Goal: Information Seeking & Learning: Check status

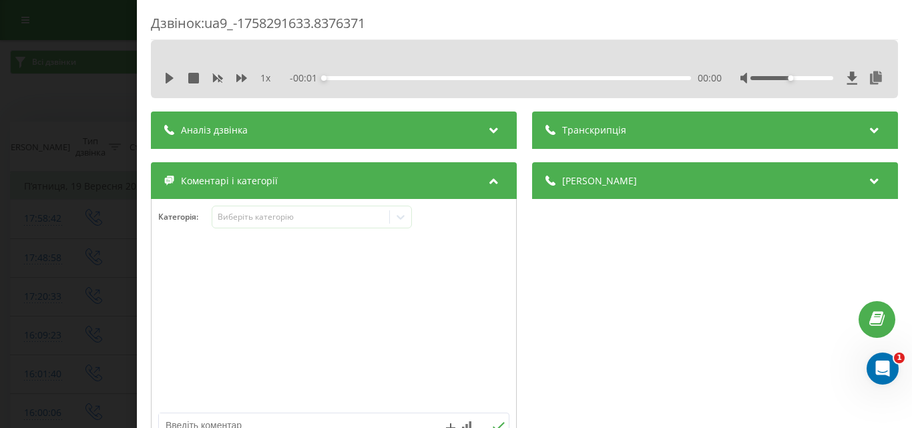
click at [30, 74] on div "Дзвінок : ua9_-1758291633.8376371 1 x - 00:01 00:00 00:00 Транскрипція Для AI-а…" at bounding box center [456, 214] width 912 height 428
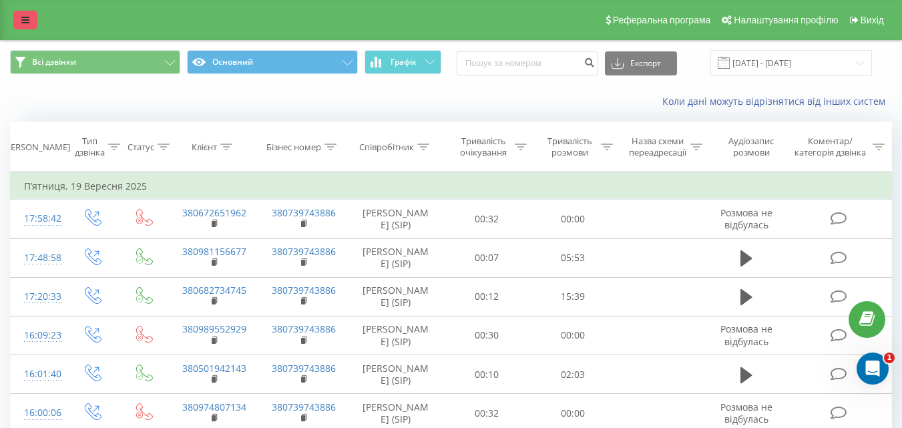
click at [17, 19] on link at bounding box center [25, 20] width 24 height 19
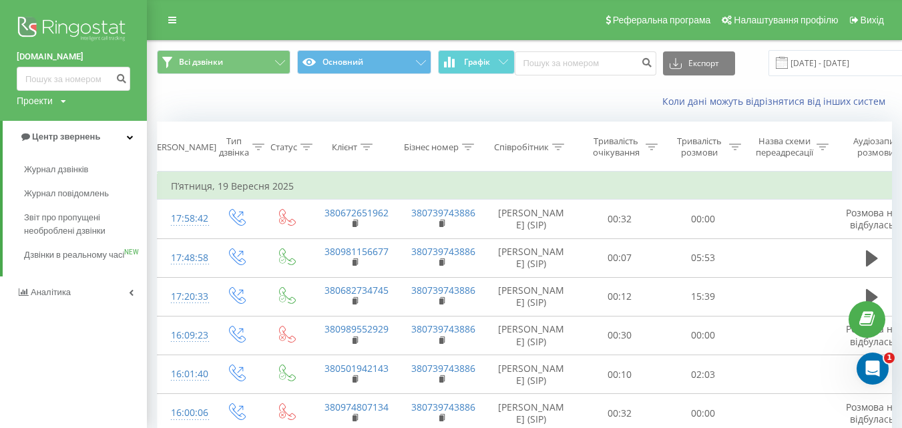
click at [62, 31] on img at bounding box center [74, 29] width 114 height 33
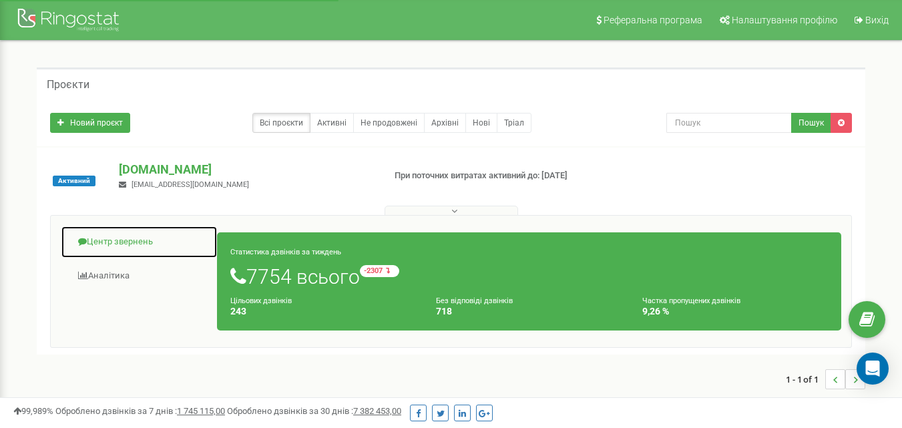
click at [97, 245] on link "Центр звернень" at bounding box center [139, 242] width 157 height 33
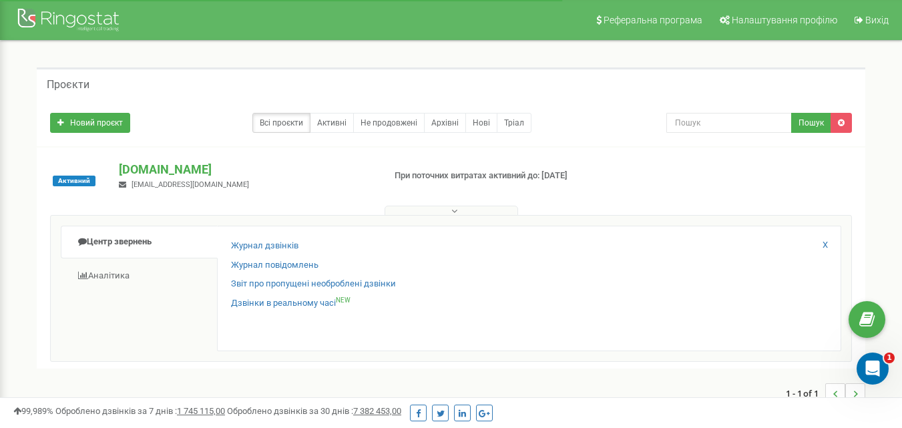
click at [260, 233] on div "Журнал дзвінків Журнал повідомлень Звіт про пропущені необроблені дзвінки Дзвін…" at bounding box center [529, 289] width 624 height 126
click at [262, 245] on link "Журнал дзвінків" at bounding box center [264, 246] width 67 height 13
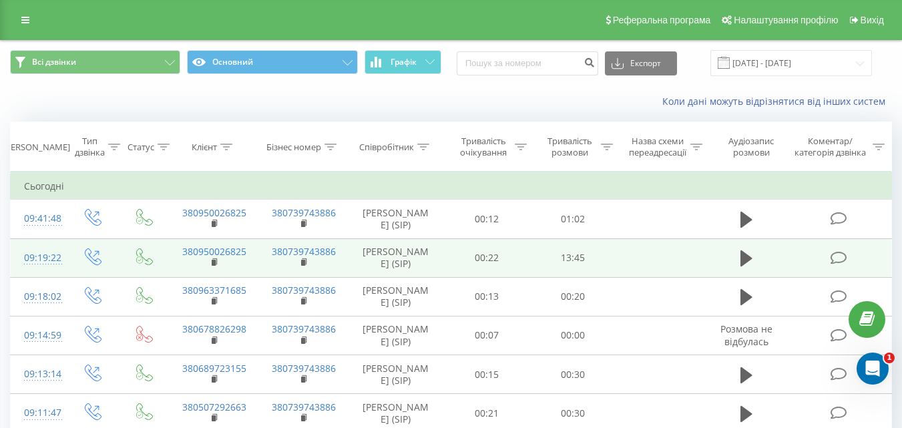
click at [842, 265] on icon at bounding box center [838, 258] width 17 height 14
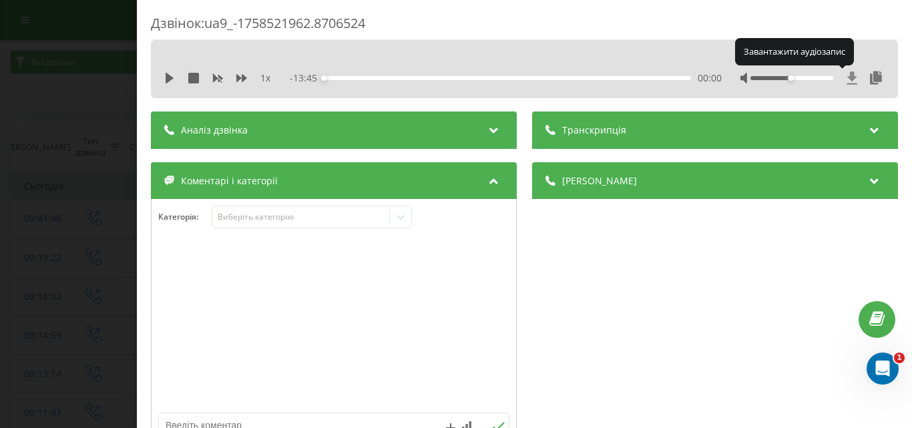
click at [847, 80] on icon at bounding box center [852, 77] width 11 height 13
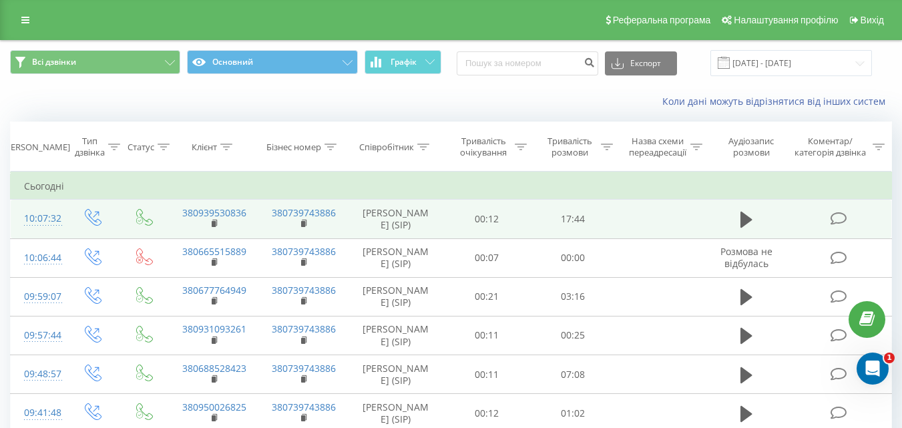
click at [842, 222] on icon at bounding box center [838, 219] width 17 height 14
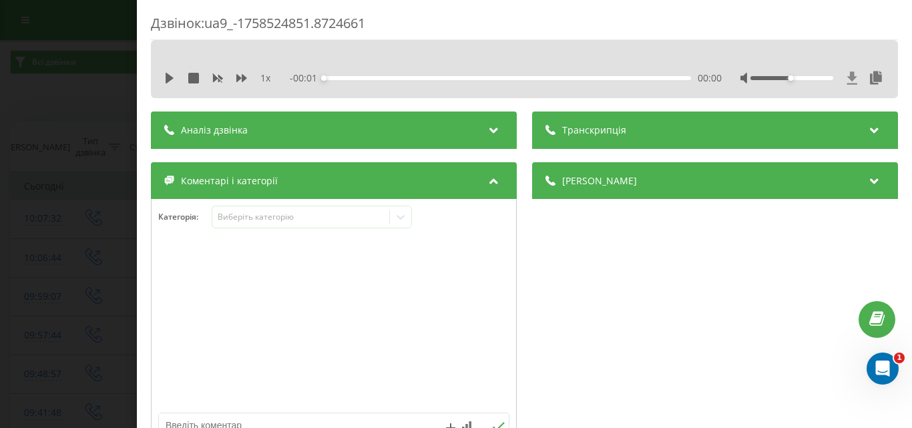
click at [847, 76] on icon at bounding box center [852, 77] width 10 height 13
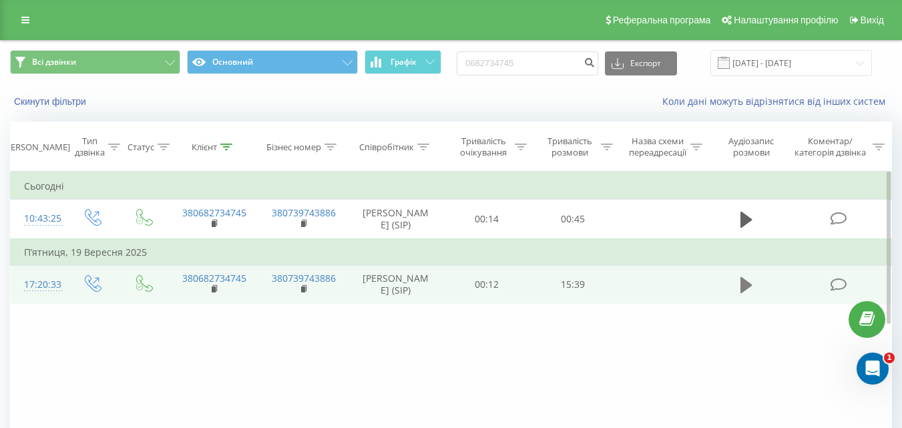
click at [750, 294] on icon at bounding box center [746, 285] width 12 height 19
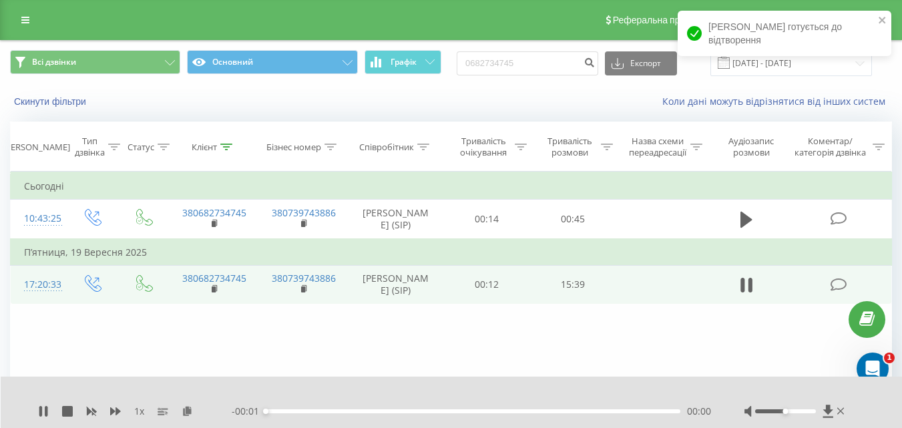
click at [833, 292] on icon at bounding box center [838, 285] width 17 height 14
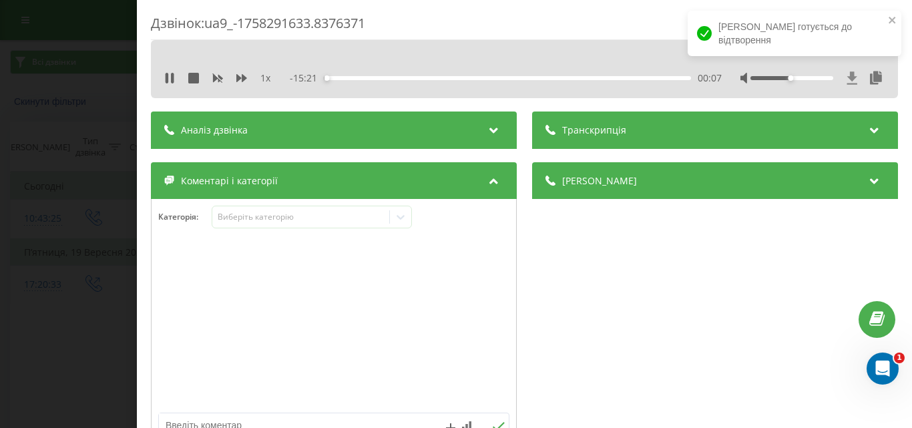
click at [847, 77] on icon at bounding box center [852, 77] width 10 height 13
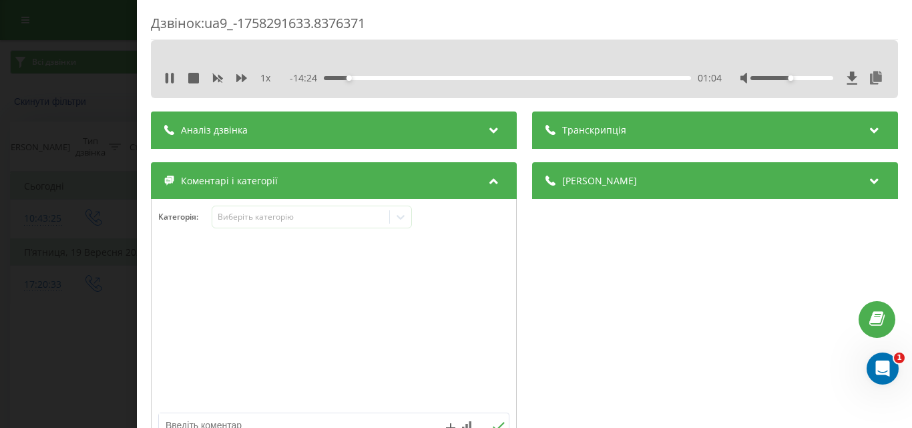
click at [177, 73] on div "1 x" at bounding box center [224, 77] width 120 height 13
click at [174, 73] on icon at bounding box center [172, 78] width 3 height 11
